Goal: Transaction & Acquisition: Subscribe to service/newsletter

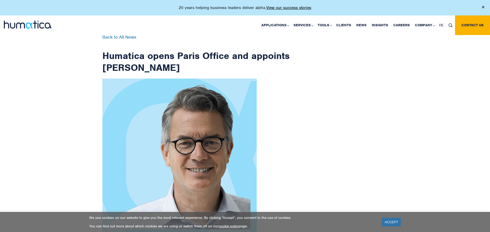
scroll to position [821, 0]
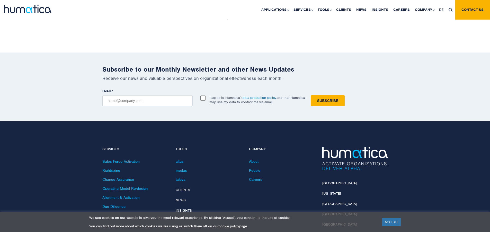
checkbox input "true"
type input "[EMAIL_ADDRESS][DOMAIN_NAME]"
click at [311, 95] on input "Subscribe" at bounding box center [328, 100] width 34 height 11
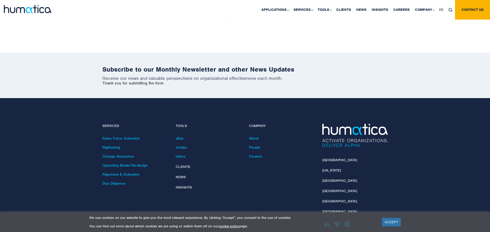
scroll to position [798, 0]
